Goal: Information Seeking & Learning: Check status

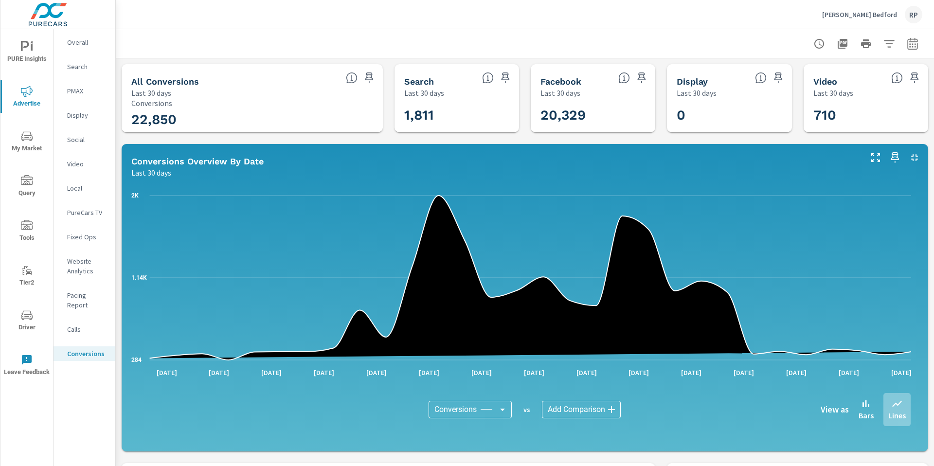
scroll to position [201, 0]
click at [891, 12] on p "[PERSON_NAME] Bedford" at bounding box center [859, 14] width 75 height 9
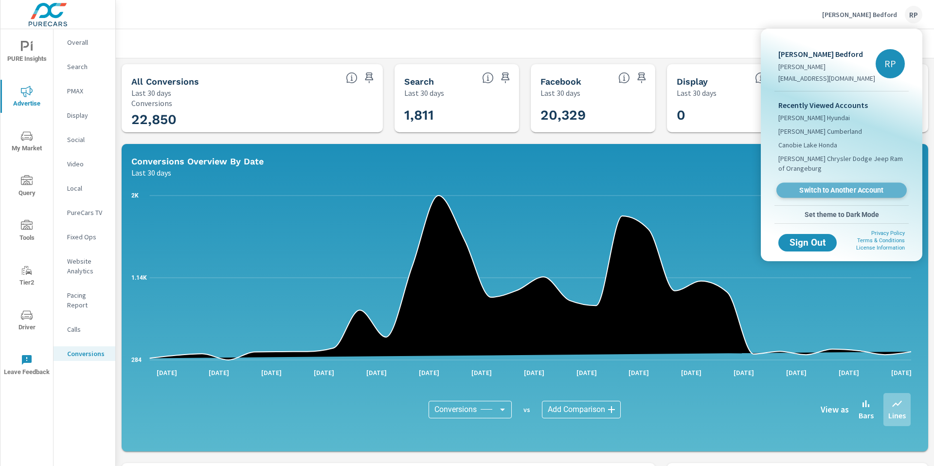
click at [832, 186] on span "Switch to Another Account" at bounding box center [841, 190] width 119 height 9
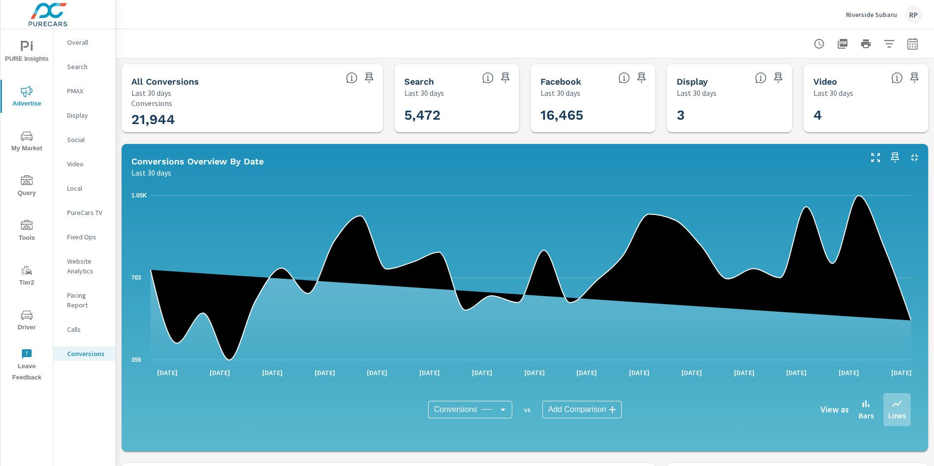
click at [77, 161] on p "Video" at bounding box center [87, 164] width 40 height 10
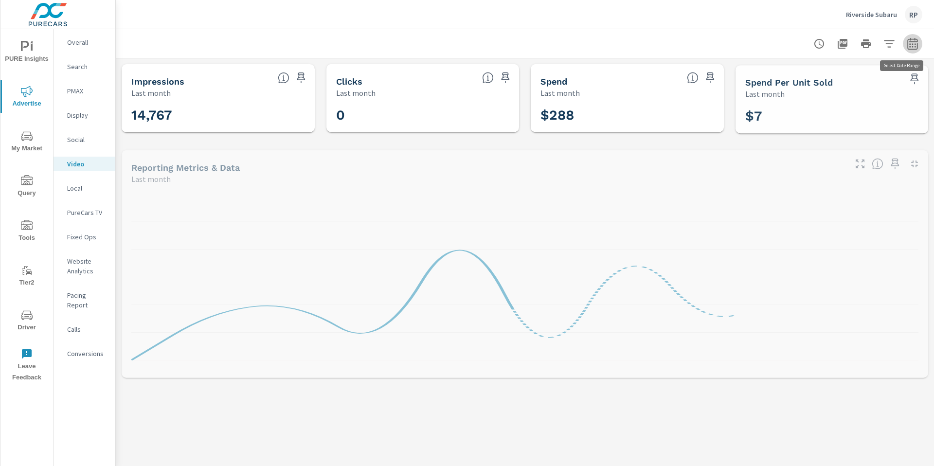
click at [912, 43] on button "button" at bounding box center [912, 43] width 19 height 19
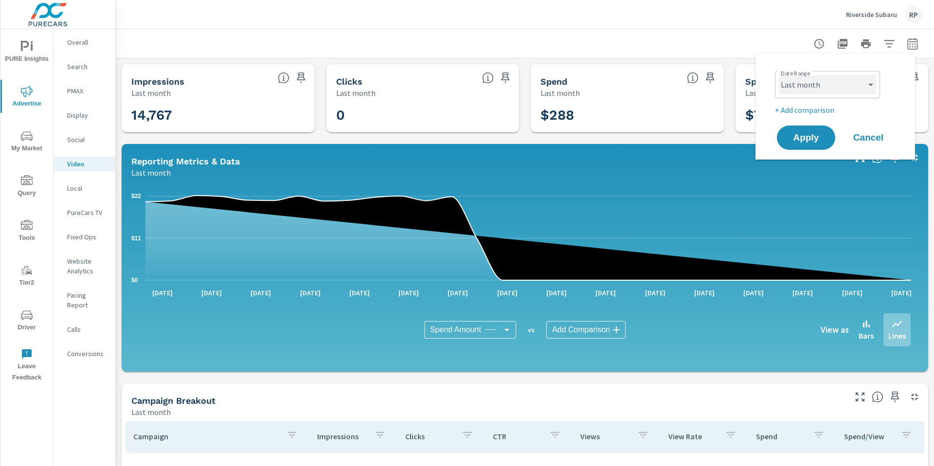
click at [825, 82] on select "Custom Yesterday Last week Last 7 days Last 14 days Last 30 days Last 45 days L…" at bounding box center [827, 84] width 97 height 19
click at [779, 75] on select "Custom Yesterday Last week Last 7 days Last 14 days Last 30 days Last 45 days L…" at bounding box center [827, 84] width 97 height 19
select select "Month to date"
click at [800, 144] on button "Apply" at bounding box center [806, 137] width 60 height 25
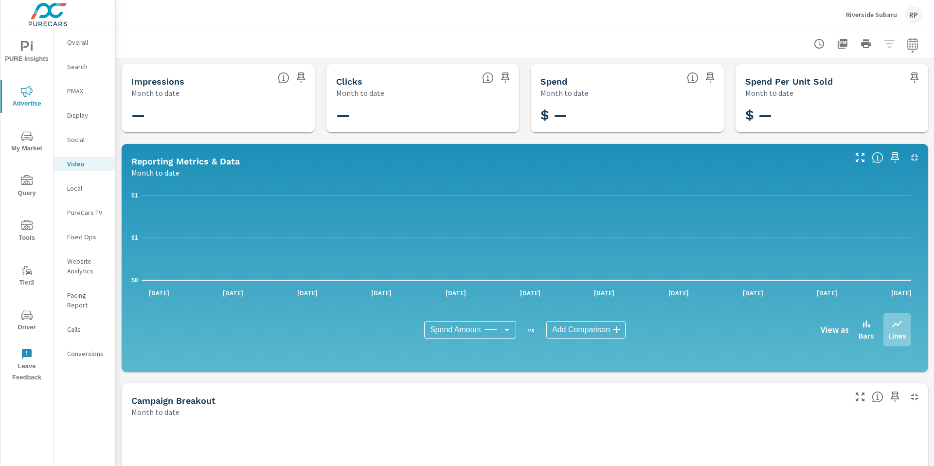
click at [25, 315] on icon "nav menu" at bounding box center [27, 316] width 12 height 12
